Goal: Information Seeking & Learning: Find specific fact

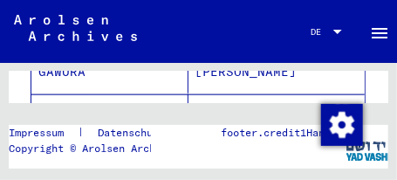
scroll to position [363, 0]
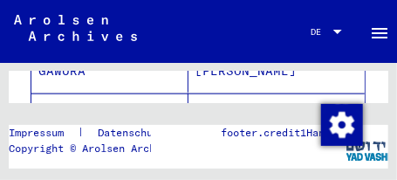
click at [110, 96] on mat-cell "GAWURA" at bounding box center [109, 114] width 157 height 43
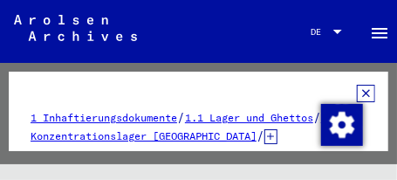
click at [357, 92] on icon at bounding box center [366, 93] width 18 height 17
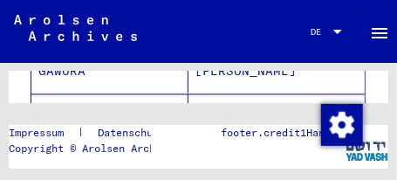
scroll to position [670, 0]
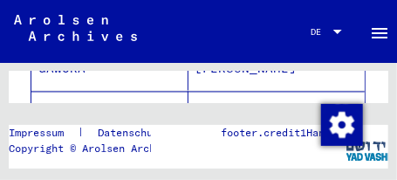
click at [379, 104] on div "Nach Themen oder Namen suchen ****** close Archival tree units Personen 34 Date…" at bounding box center [198, 143] width 397 height 160
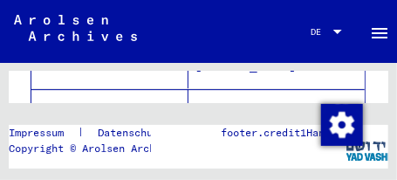
scroll to position [1034, 0]
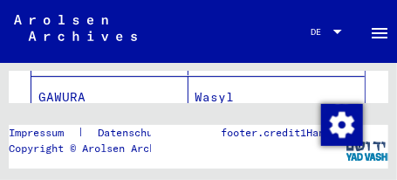
click at [71, 80] on mat-cell "GAWURA" at bounding box center [109, 97] width 157 height 43
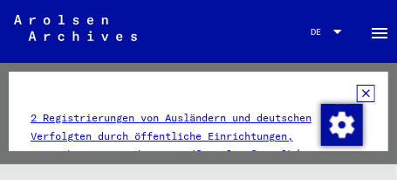
click at [357, 92] on icon at bounding box center [366, 93] width 18 height 17
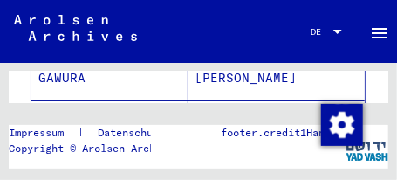
scroll to position [1255, 0]
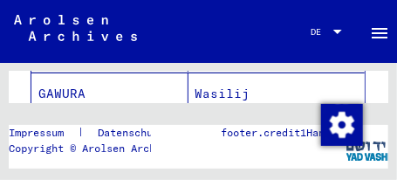
click at [78, 77] on mat-cell "GAWURA" at bounding box center [109, 93] width 157 height 43
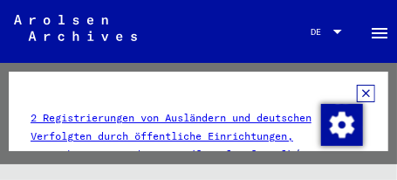
click at [357, 92] on icon at bounding box center [366, 93] width 18 height 17
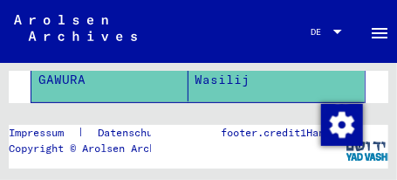
scroll to position [1283, 0]
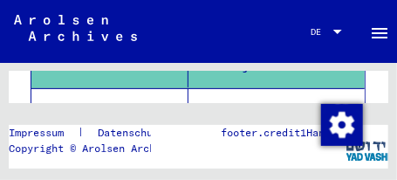
click at [78, 91] on mat-cell "GAWURA" at bounding box center [109, 109] width 157 height 43
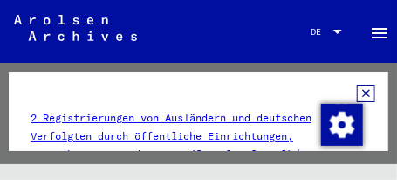
click at [357, 92] on icon at bounding box center [366, 93] width 18 height 17
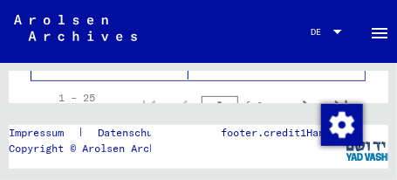
scroll to position [1381, 0]
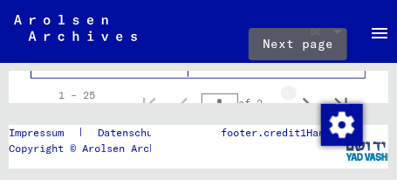
click at [295, 92] on icon "Next page" at bounding box center [306, 104] width 24 height 24
type input "*"
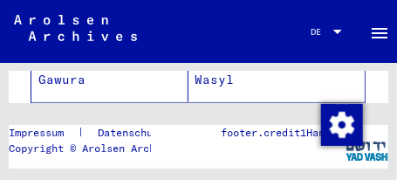
scroll to position [628, 0]
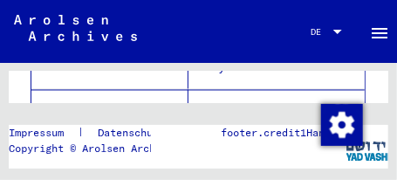
click at [66, 94] on mat-cell "Gawura" at bounding box center [109, 111] width 157 height 43
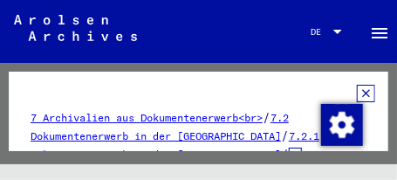
click at [357, 93] on icon at bounding box center [366, 93] width 18 height 17
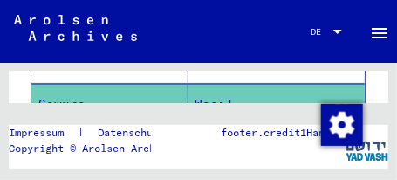
scroll to position [588, 0]
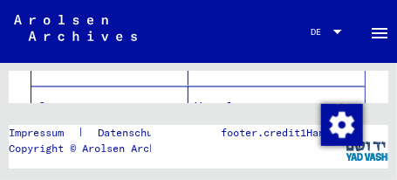
click at [80, 90] on mat-cell "Gawura" at bounding box center [109, 107] width 157 height 43
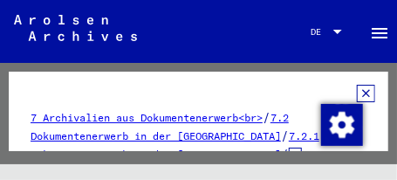
click at [357, 93] on icon at bounding box center [366, 93] width 18 height 17
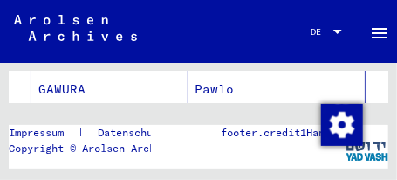
scroll to position [464, 0]
